Goal: Task Accomplishment & Management: Manage account settings

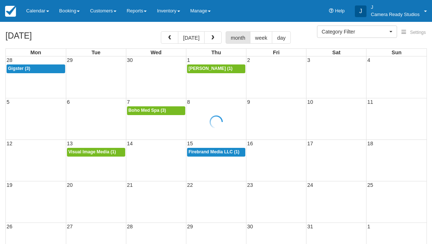
select select
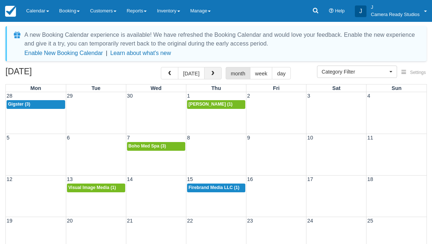
click at [208, 75] on button "button" at bounding box center [212, 73] width 17 height 12
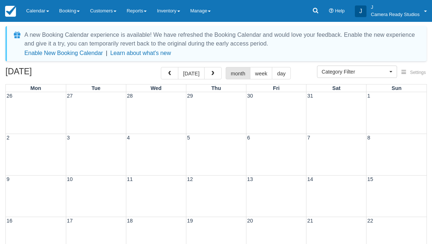
click at [208, 75] on button "button" at bounding box center [212, 73] width 17 height 12
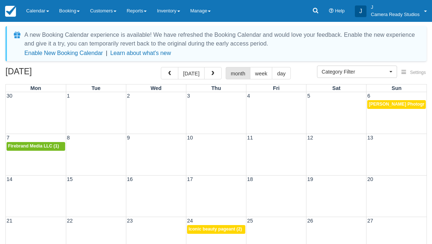
click at [208, 75] on button "button" at bounding box center [212, 73] width 17 height 12
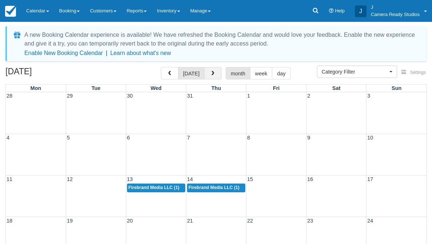
click at [210, 72] on span "button" at bounding box center [212, 73] width 5 height 5
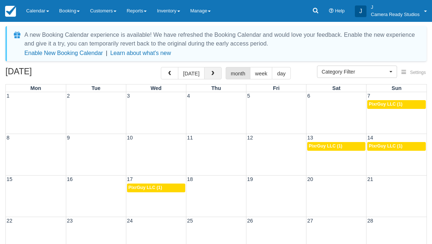
click at [215, 75] on button "button" at bounding box center [212, 73] width 17 height 12
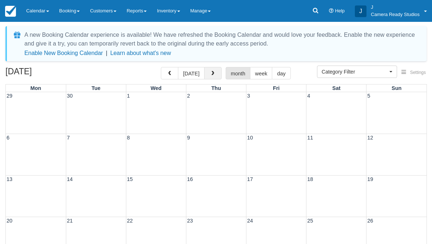
click at [215, 75] on button "button" at bounding box center [212, 73] width 17 height 12
click at [170, 72] on span "button" at bounding box center [169, 73] width 5 height 5
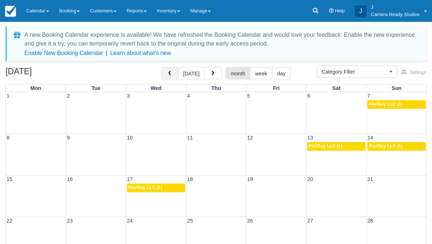
click at [170, 72] on span "button" at bounding box center [169, 73] width 5 height 5
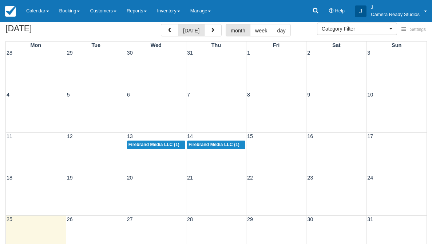
scroll to position [100, 0]
